Goal: Information Seeking & Learning: Learn about a topic

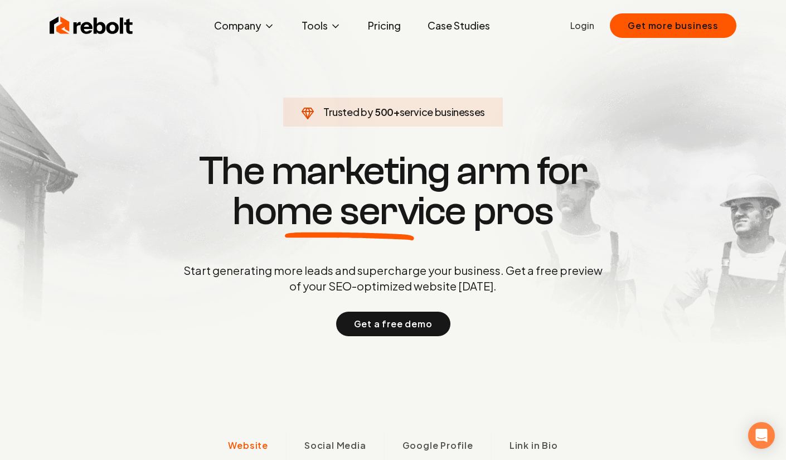
click at [384, 26] on link "Pricing" at bounding box center [384, 26] width 51 height 22
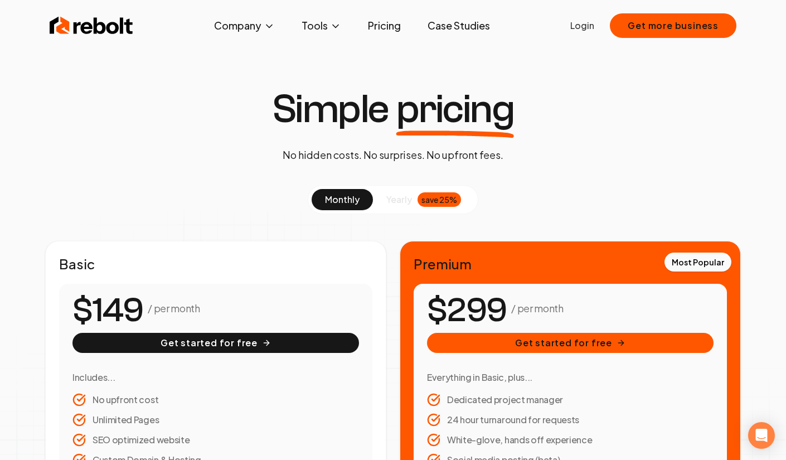
click at [226, 65] on span "About" at bounding box center [222, 65] width 27 height 13
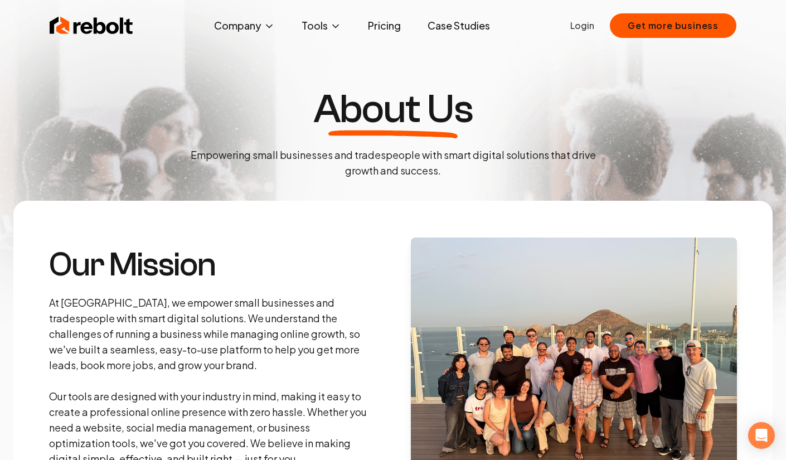
click at [680, 24] on button "Get more business" at bounding box center [673, 25] width 127 height 25
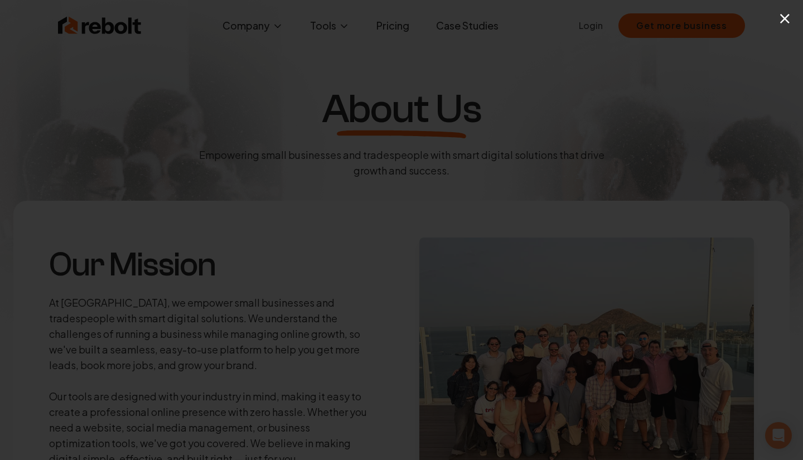
click at [786, 20] on button "×" at bounding box center [785, 18] width 14 height 25
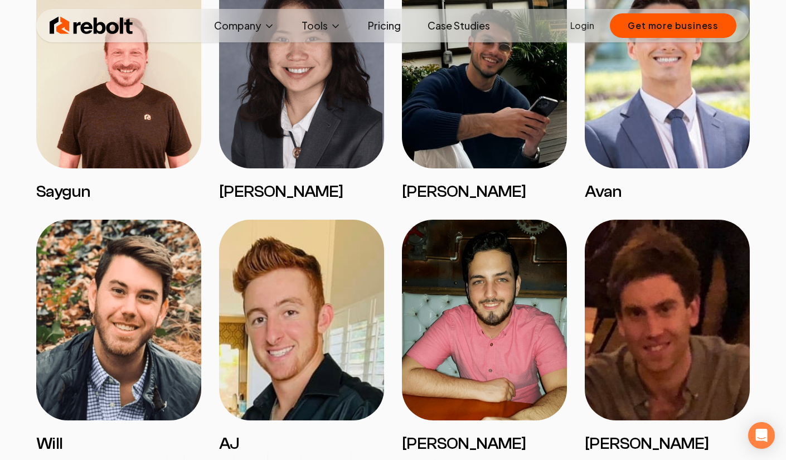
scroll to position [902, 0]
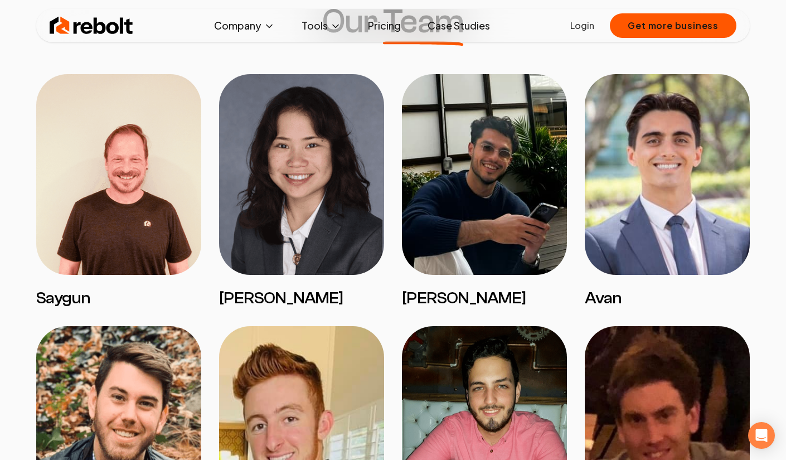
click at [381, 25] on link "Pricing" at bounding box center [384, 26] width 51 height 22
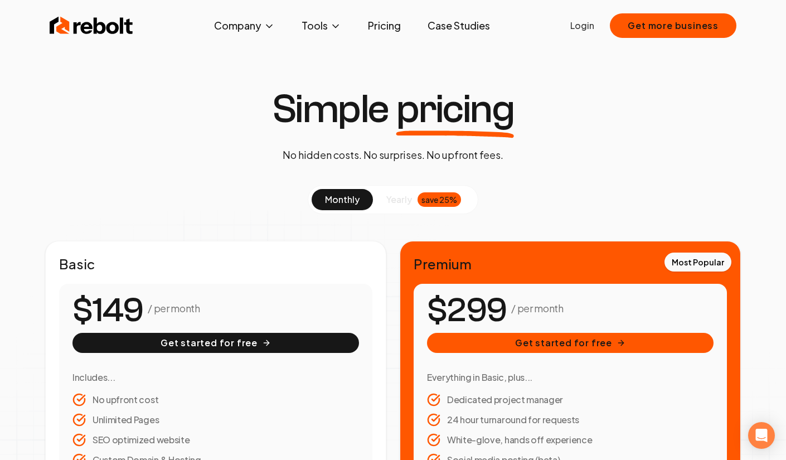
click at [440, 25] on link "Case Studies" at bounding box center [459, 26] width 80 height 22
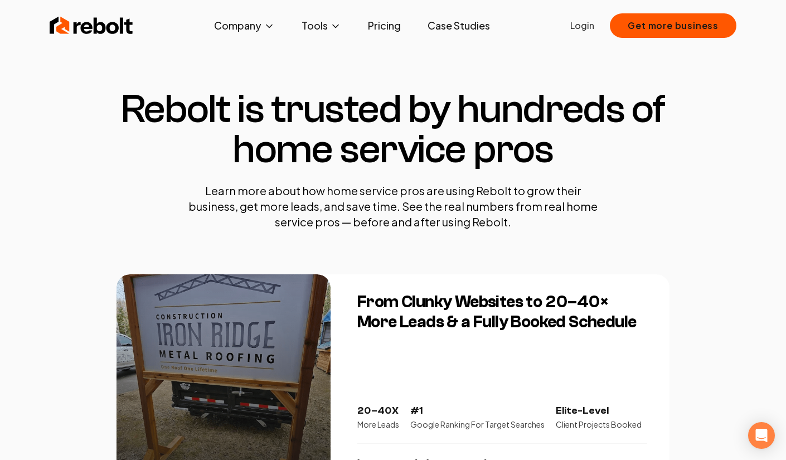
click at [440, 25] on link "Case Studies" at bounding box center [459, 26] width 80 height 22
click at [445, 23] on link "Case Studies" at bounding box center [459, 26] width 80 height 22
click at [455, 22] on link "Case Studies" at bounding box center [459, 26] width 80 height 22
click at [676, 24] on button "Get more business" at bounding box center [673, 25] width 127 height 25
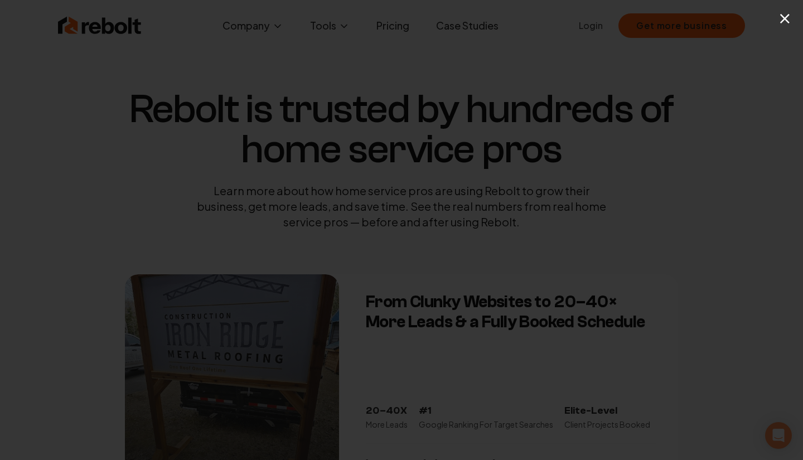
click at [786, 20] on button "×" at bounding box center [785, 18] width 14 height 25
